Goal: Task Accomplishment & Management: Manage account settings

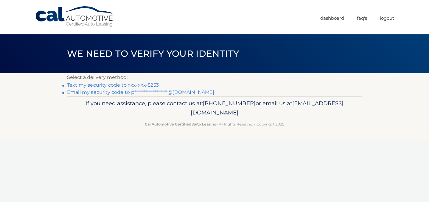
click at [151, 85] on link "Text my security code to xxx-xxx-5253" at bounding box center [113, 85] width 92 height 6
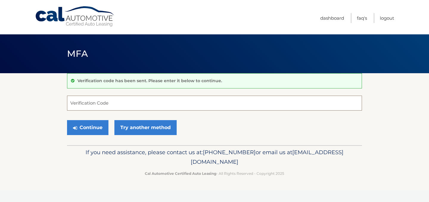
click at [118, 104] on input "Verification Code" at bounding box center [214, 102] width 295 height 15
type input "547724"
click at [89, 128] on button "Continue" at bounding box center [87, 127] width 41 height 15
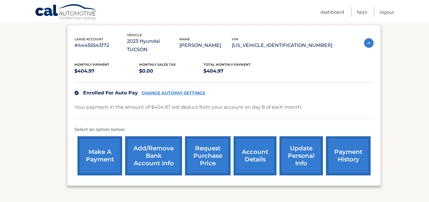
scroll to position [100, 0]
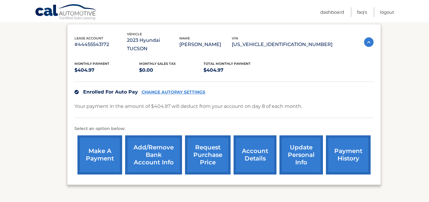
click at [170, 89] on link "CHANGE AUTOPAY SETTINGS" at bounding box center [174, 91] width 64 height 5
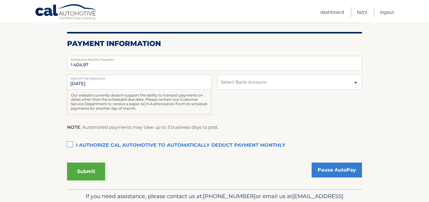
scroll to position [112, 0]
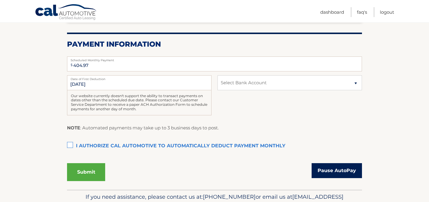
click at [344, 170] on link "Pause AutoPay" at bounding box center [337, 170] width 50 height 15
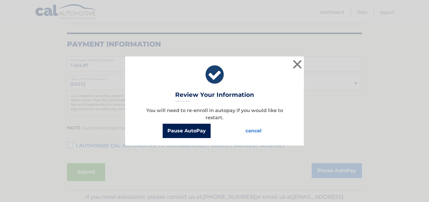
click at [188, 128] on button "Pause AutoPay" at bounding box center [187, 130] width 48 height 14
